Goal: Obtain resource: Obtain resource

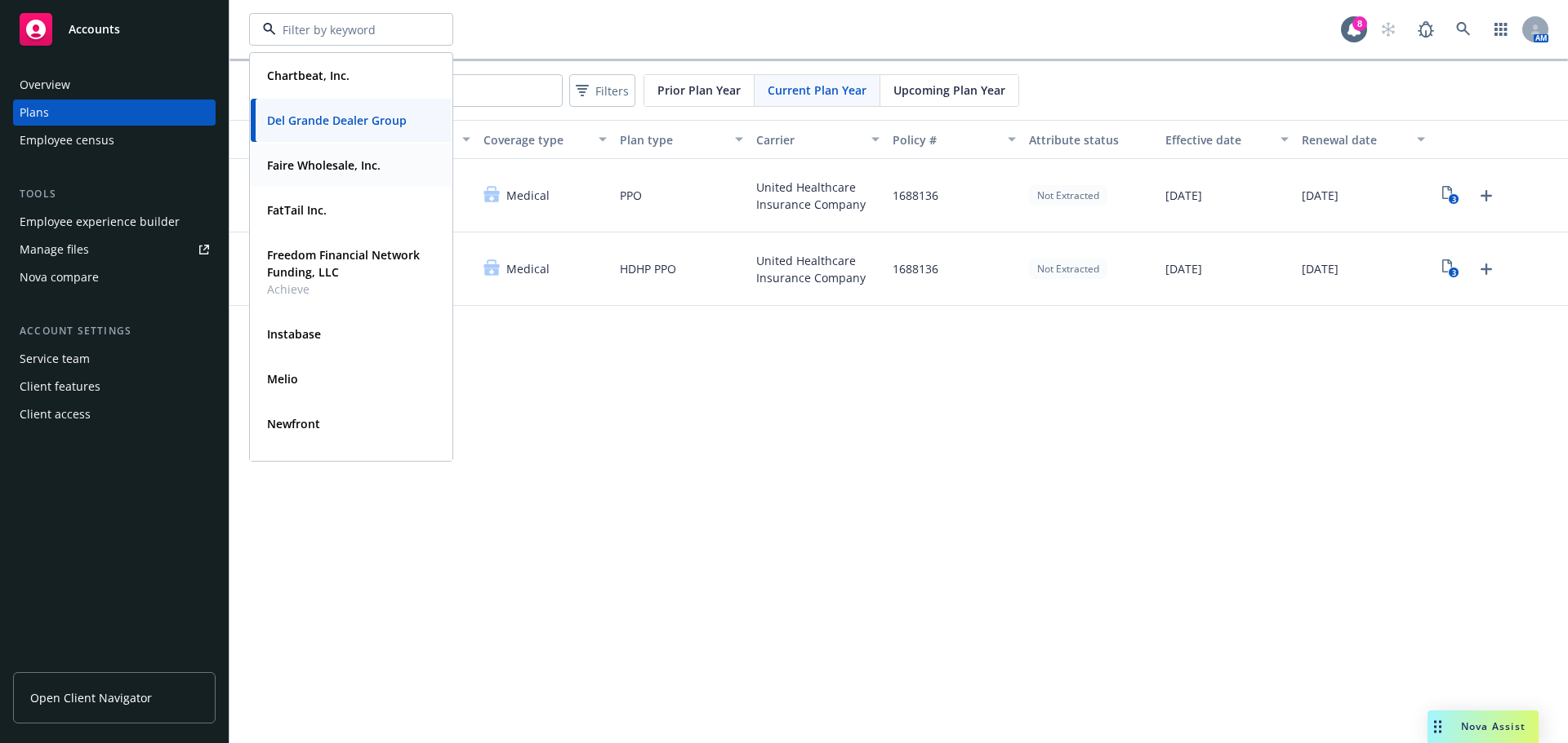
click at [320, 173] on span "Faire Wholesale, Inc." at bounding box center [324, 166] width 113 height 17
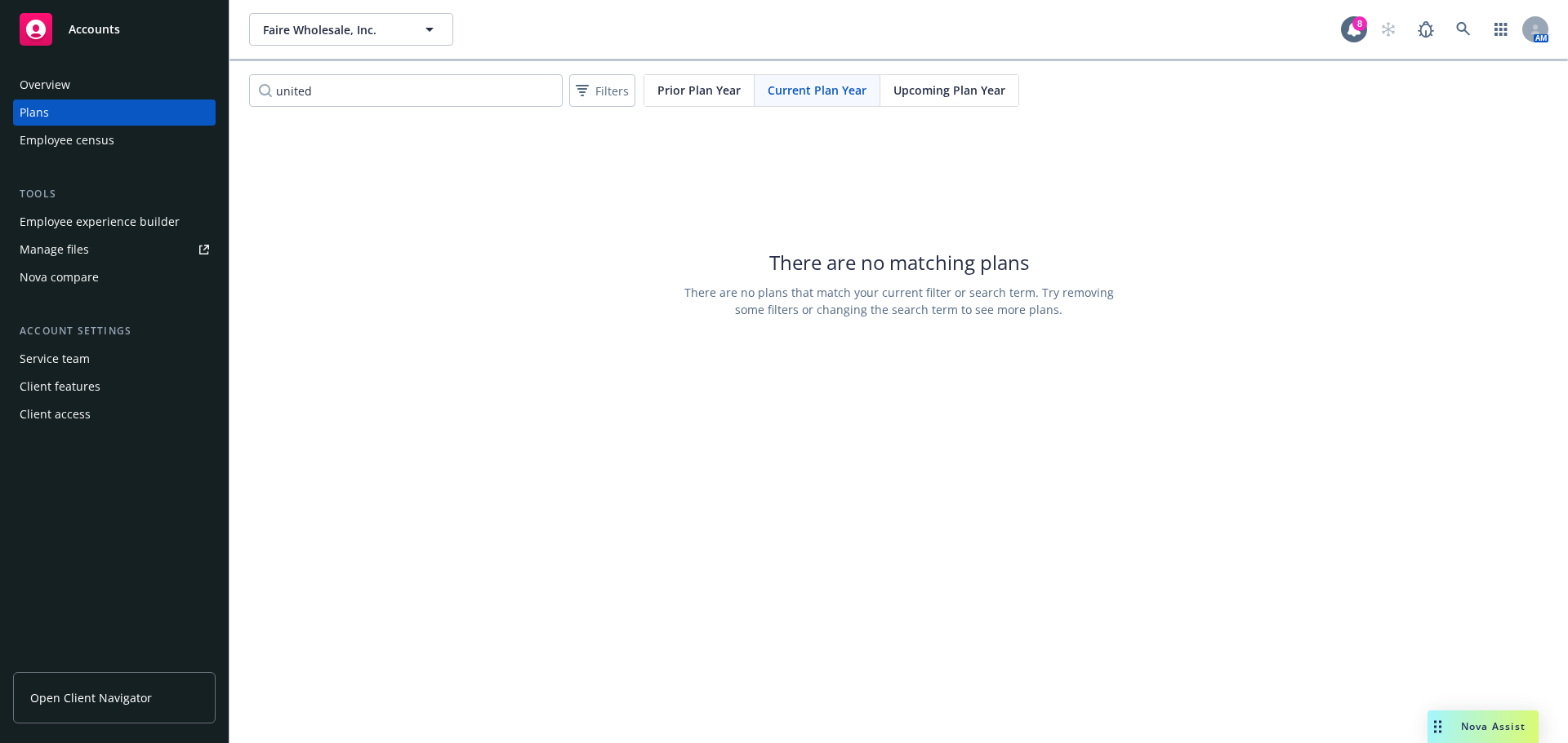
click at [99, 243] on link "Manage files" at bounding box center [114, 249] width 202 height 26
click at [34, 114] on div "Plans" at bounding box center [34, 112] width 30 height 26
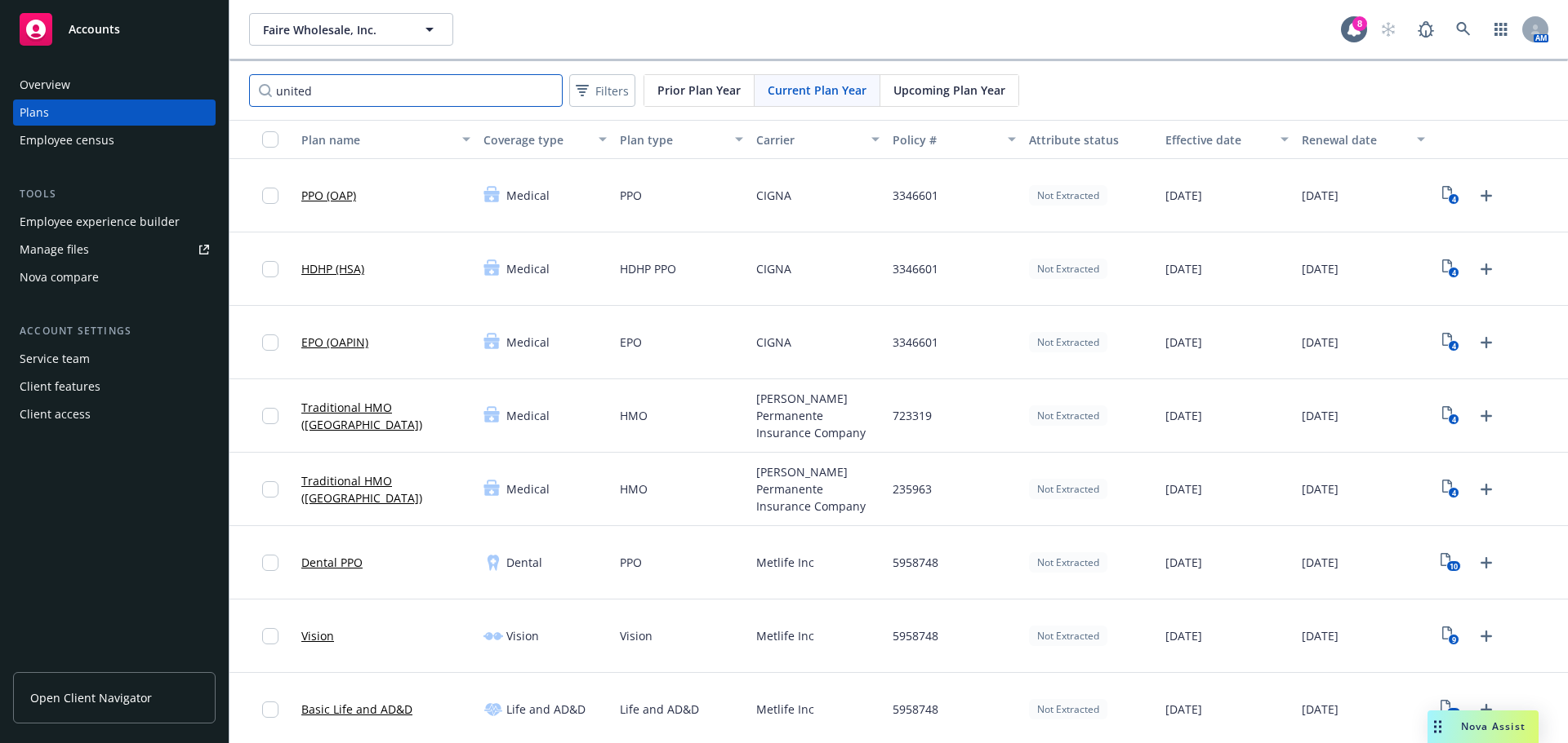
click at [345, 85] on input "united" at bounding box center [405, 90] width 313 height 32
type input "u"
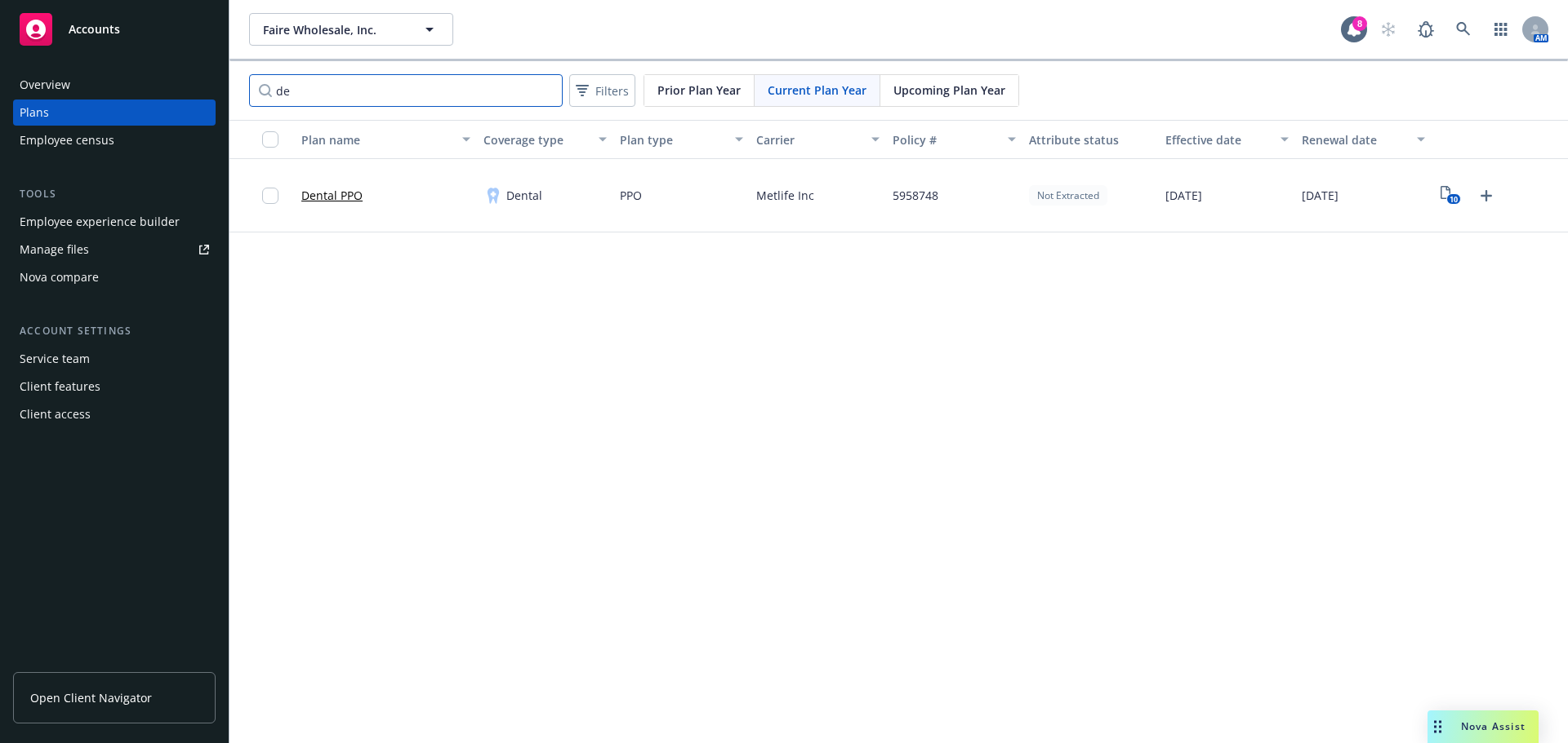
type input "d"
type input "vision"
click at [1455, 198] on text "9" at bounding box center [1454, 200] width 4 height 10
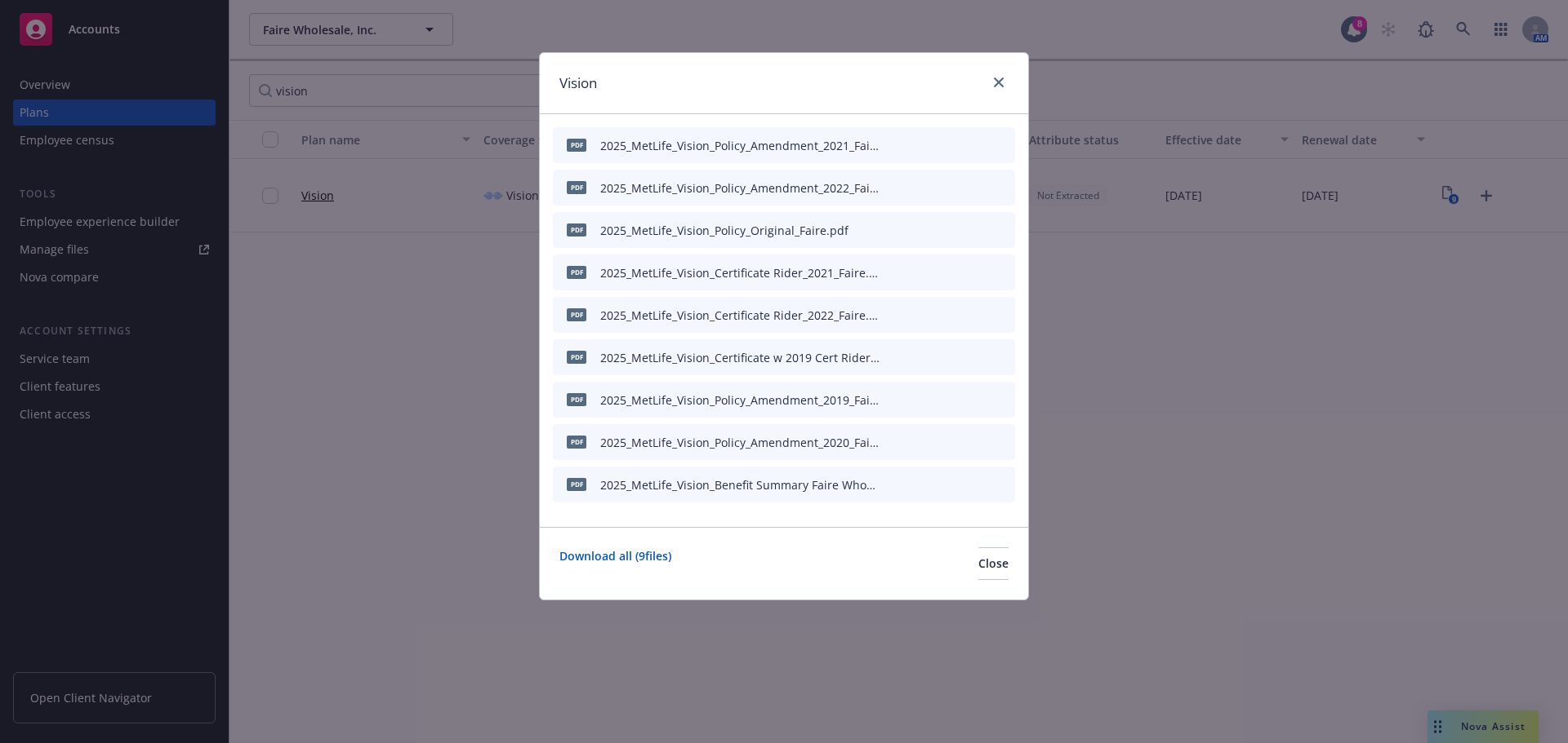
click at [970, 485] on icon "preview file" at bounding box center [973, 483] width 15 height 11
click at [971, 187] on icon "preview file" at bounding box center [973, 187] width 15 height 11
click at [978, 360] on icon "preview file" at bounding box center [973, 356] width 15 height 11
